Goal: Information Seeking & Learning: Learn about a topic

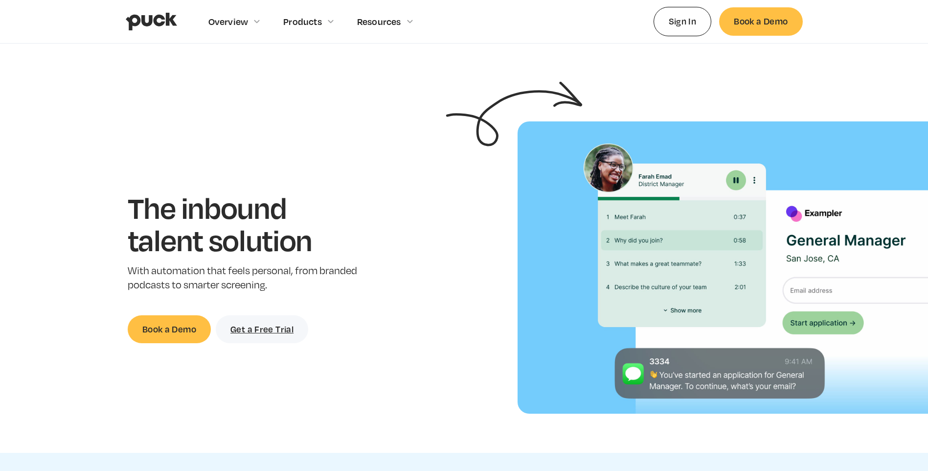
click at [156, 22] on img "home" at bounding box center [151, 21] width 51 height 19
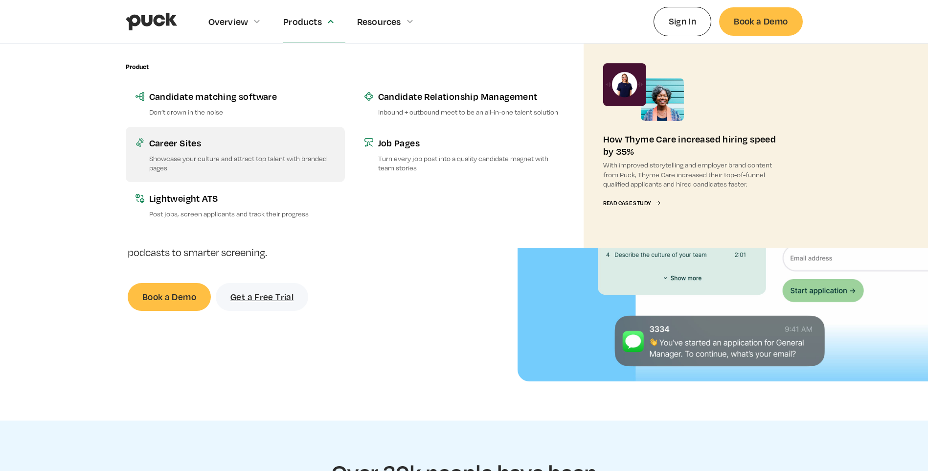
scroll to position [49, 0]
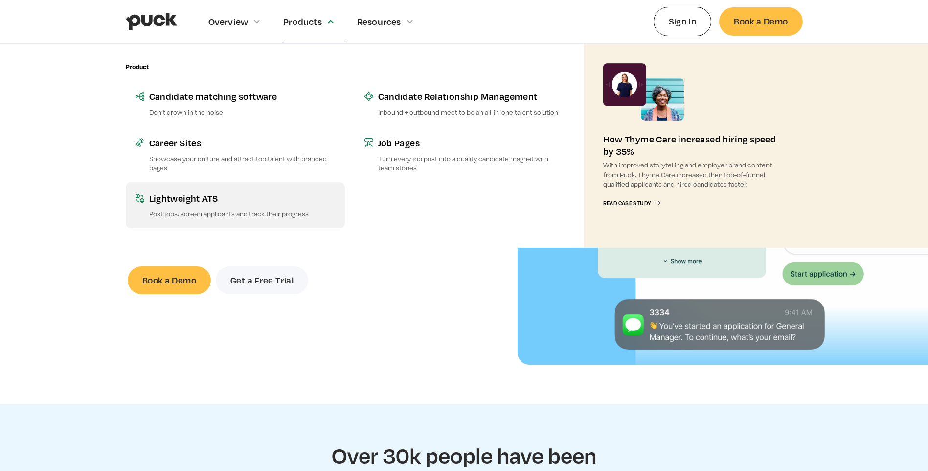
click at [195, 200] on div "Lightweight ATS" at bounding box center [242, 198] width 186 height 12
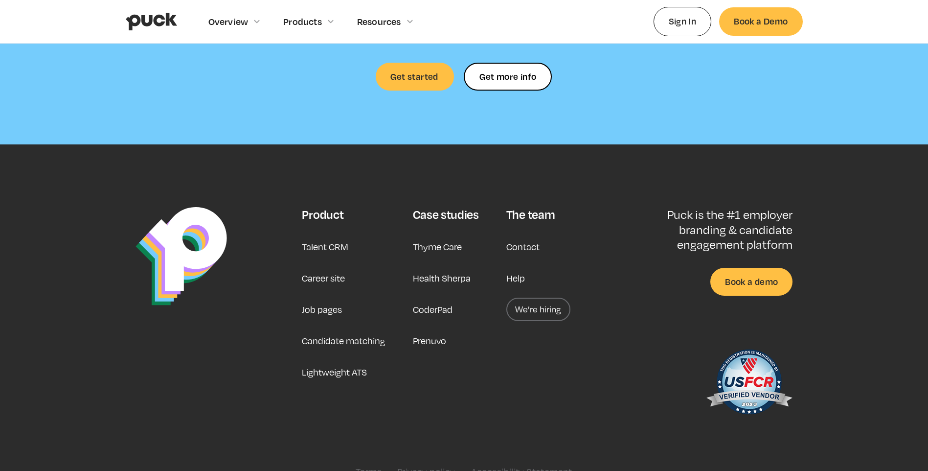
scroll to position [2354, 0]
